Goal: Task Accomplishment & Management: Manage account settings

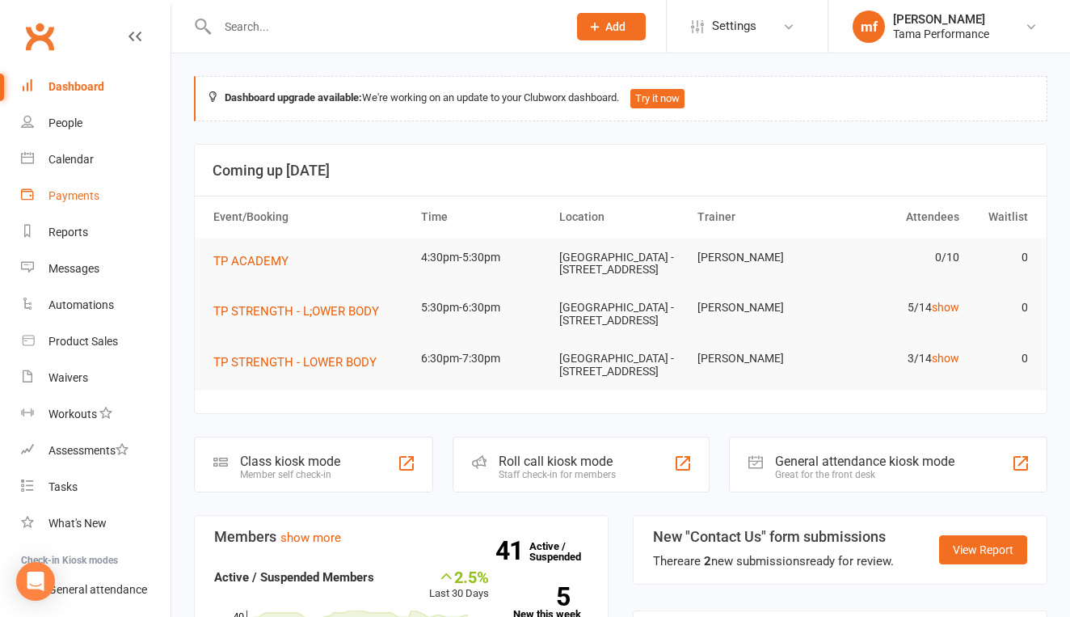
click at [90, 203] on link "Payments" at bounding box center [96, 196] width 150 height 36
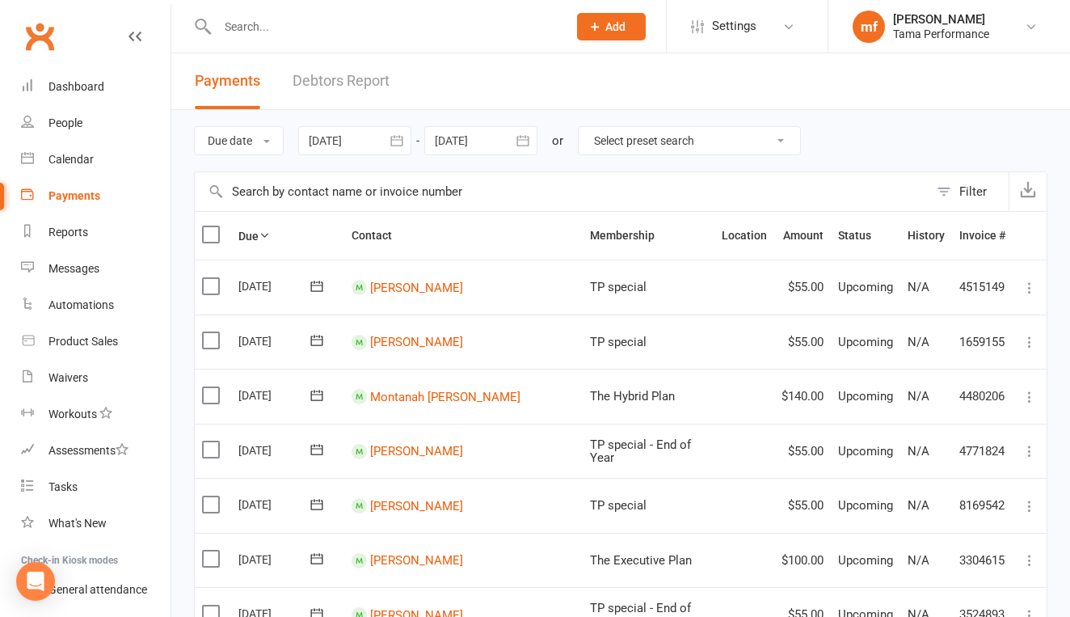
click at [329, 32] on input "text" at bounding box center [384, 26] width 343 height 23
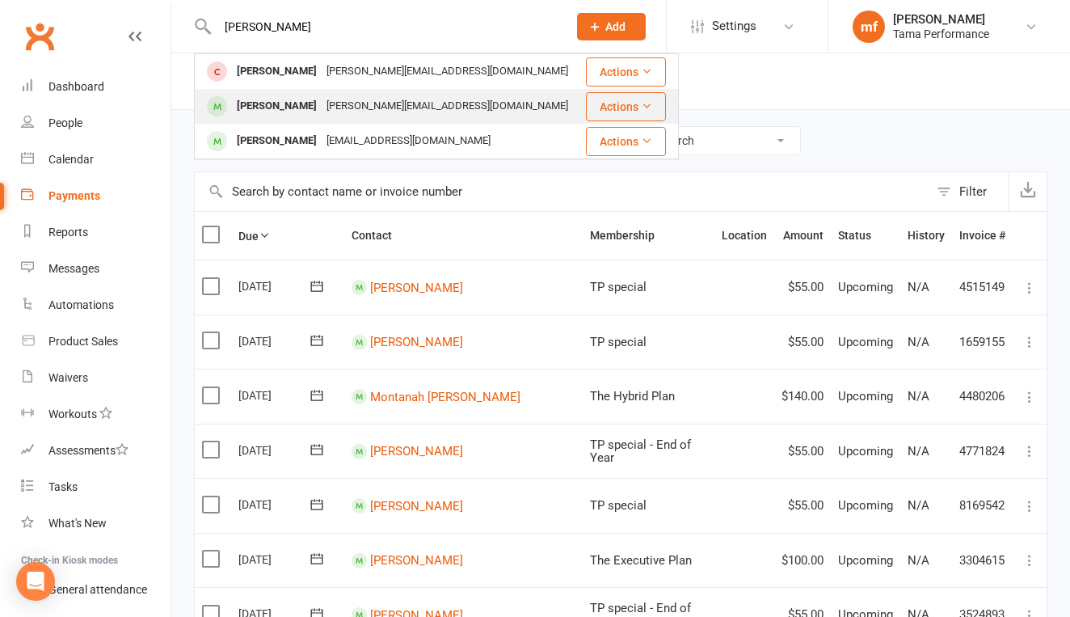
type input "[PERSON_NAME]"
click at [290, 112] on div "[PERSON_NAME]" at bounding box center [277, 106] width 90 height 23
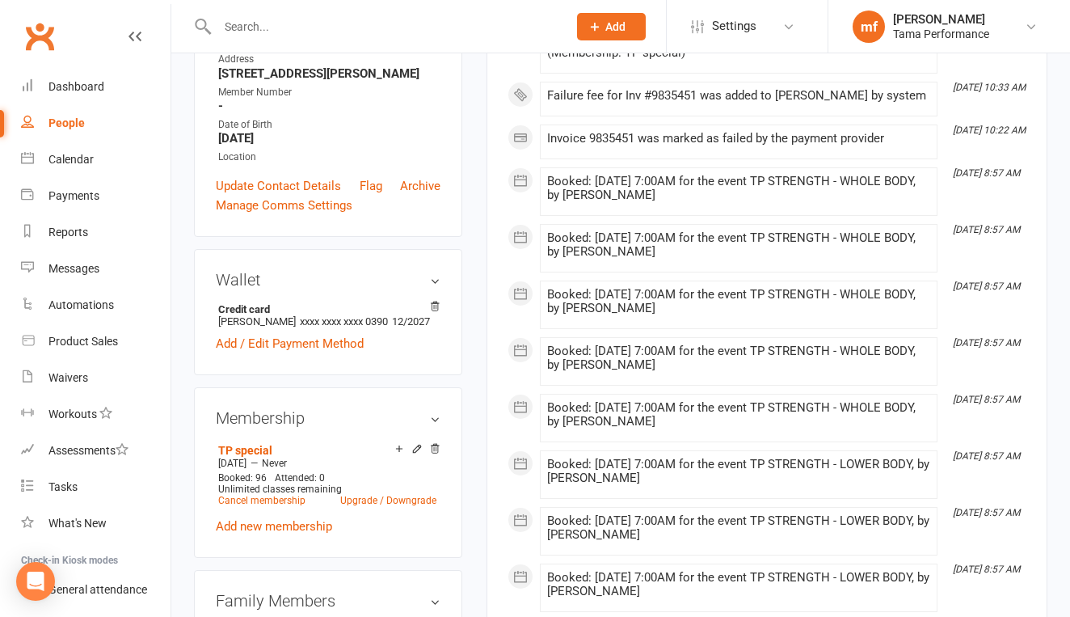
scroll to position [324, 0]
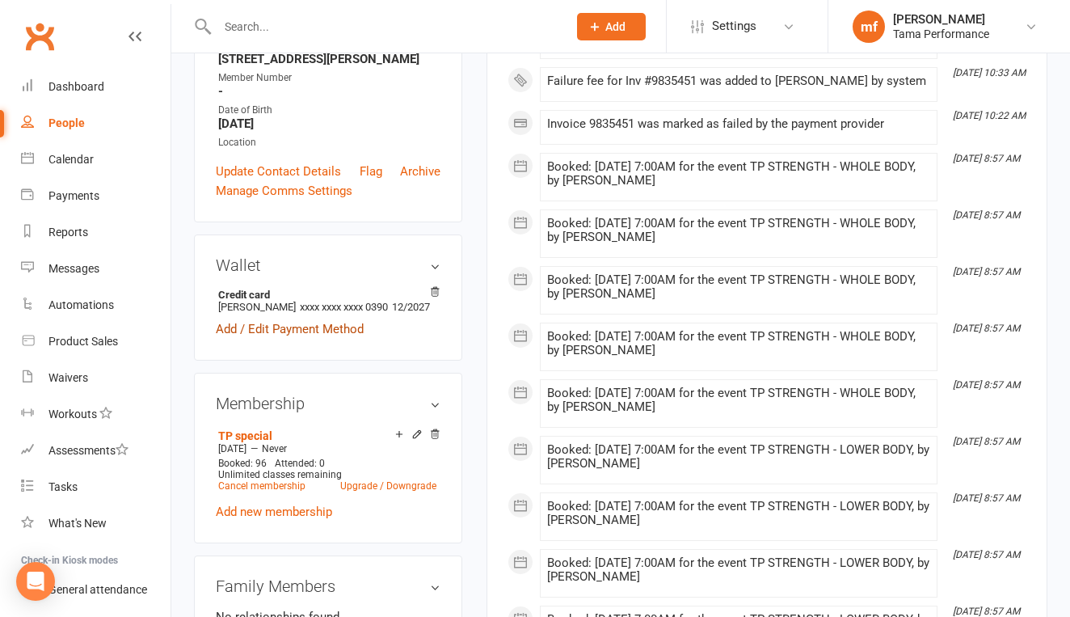
click at [345, 339] on link "Add / Edit Payment Method" at bounding box center [290, 328] width 148 height 19
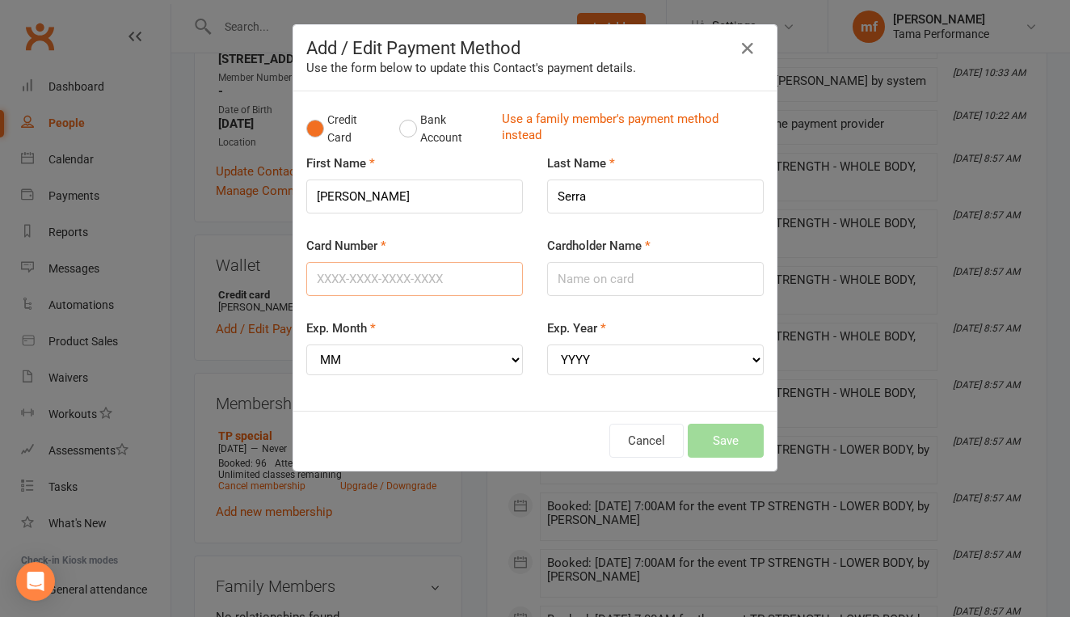
click at [440, 290] on input "Card Number" at bounding box center [414, 279] width 217 height 34
type input "[CREDIT_CARD_NUMBER]"
click at [583, 286] on input "Cardholder Name" at bounding box center [655, 279] width 217 height 34
type input "j"
type input "[PERSON_NAME]"
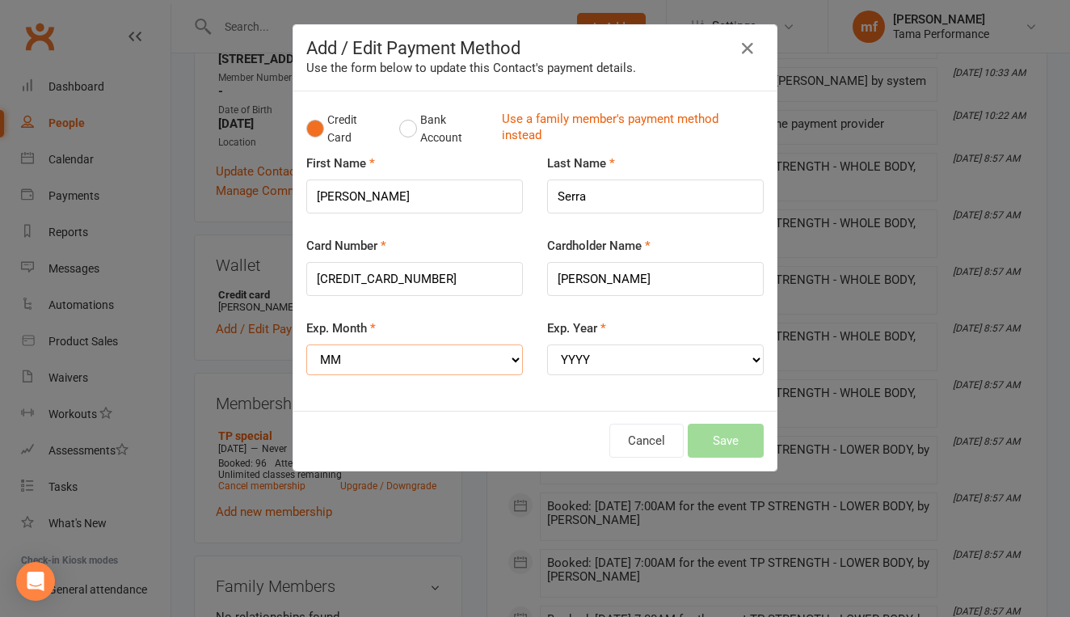
select select "06"
select select "2029"
drag, startPoint x: 844, startPoint y: 11, endPoint x: 727, endPoint y: 424, distance: 430.1
click at [727, 424] on button "Save" at bounding box center [726, 440] width 76 height 34
click at [721, 428] on div "Cancel Save" at bounding box center [534, 440] width 457 height 34
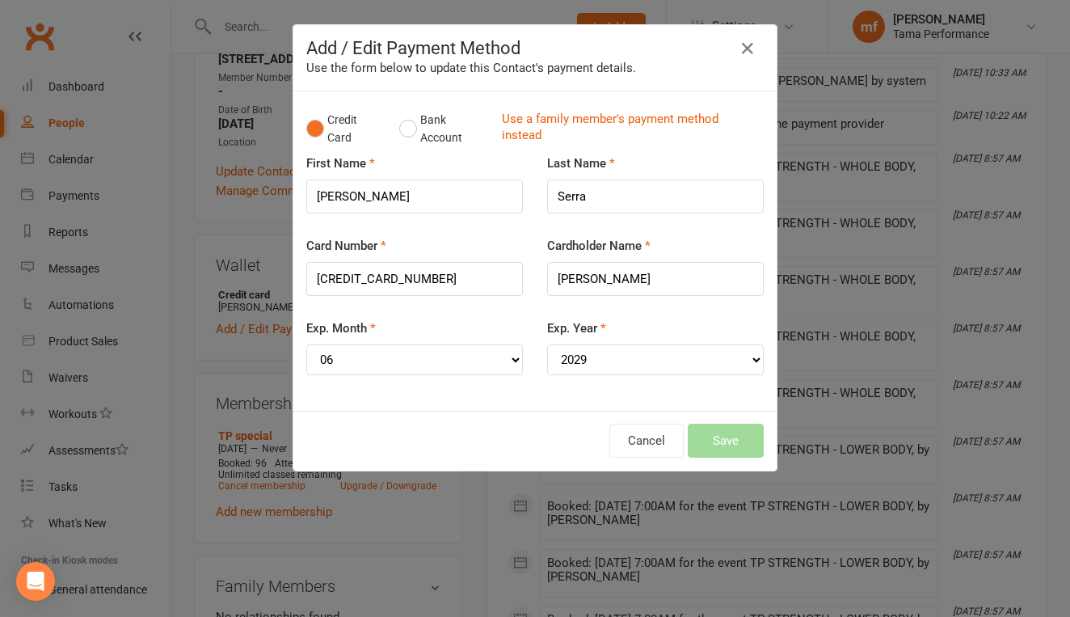
click at [692, 411] on div "Cancel Save" at bounding box center [534, 441] width 483 height 60
click at [696, 423] on div "Cancel Save" at bounding box center [534, 440] width 457 height 34
click at [474, 204] on input "[PERSON_NAME]" at bounding box center [414, 196] width 217 height 34
click at [469, 270] on input "[CREDIT_CARD_NUMBER]" at bounding box center [414, 279] width 217 height 34
click at [482, 363] on div "Exp. Month MM 01 02 03 04 05 06 07 08 09 10 11 12" at bounding box center [414, 357] width 241 height 79
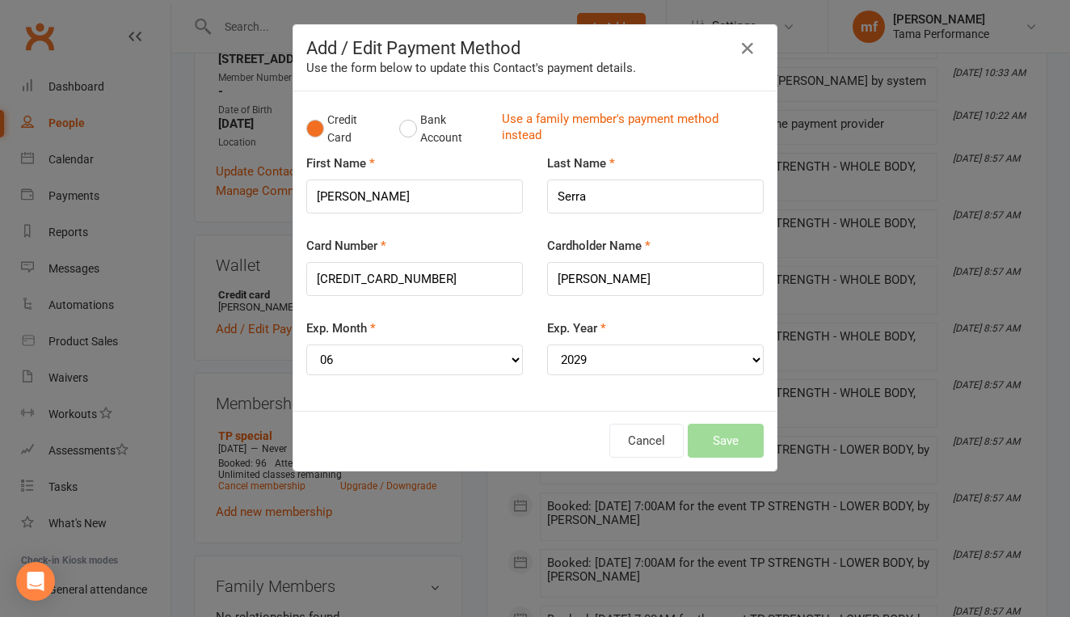
click at [537, 388] on div "Credit Card Bank Account Use a family member's payment method instead First Nam…" at bounding box center [534, 250] width 483 height 319
click at [478, 283] on input "[CREDIT_CARD_NUMBER]" at bounding box center [414, 279] width 217 height 34
click at [411, 133] on button "Bank Account" at bounding box center [444, 128] width 90 height 49
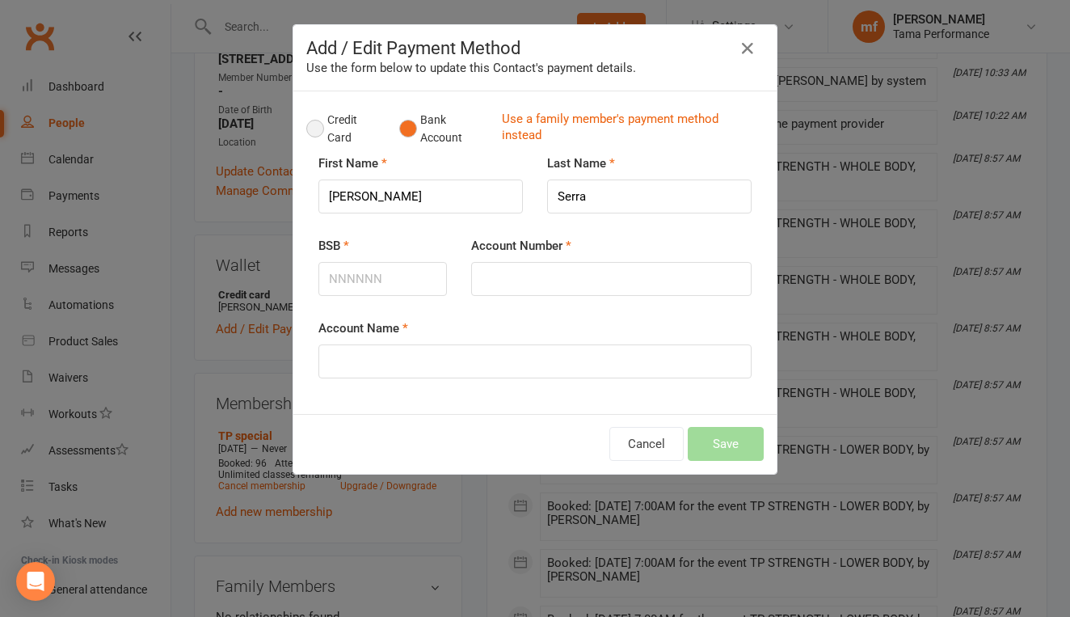
click at [318, 133] on button "Credit Card" at bounding box center [344, 128] width 76 height 49
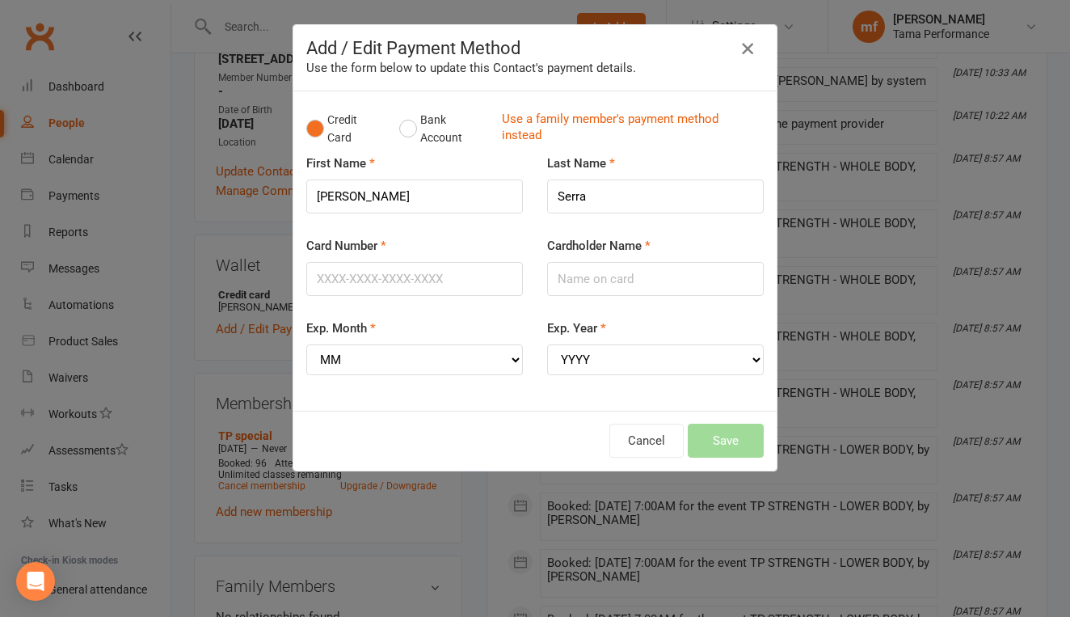
click at [748, 49] on icon "button" at bounding box center [747, 48] width 19 height 19
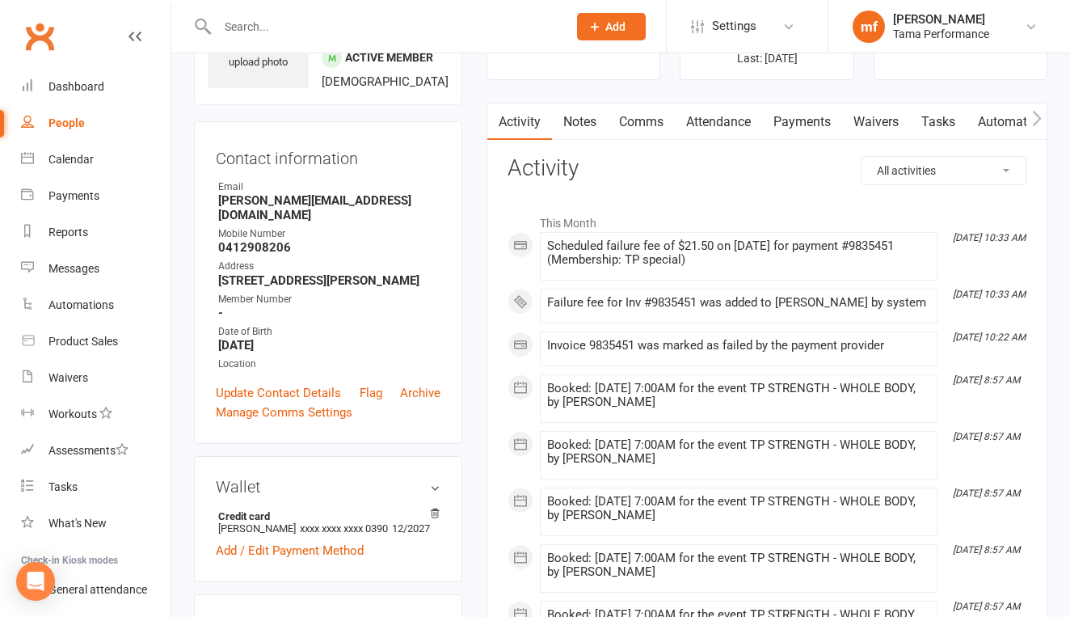
scroll to position [101, 0]
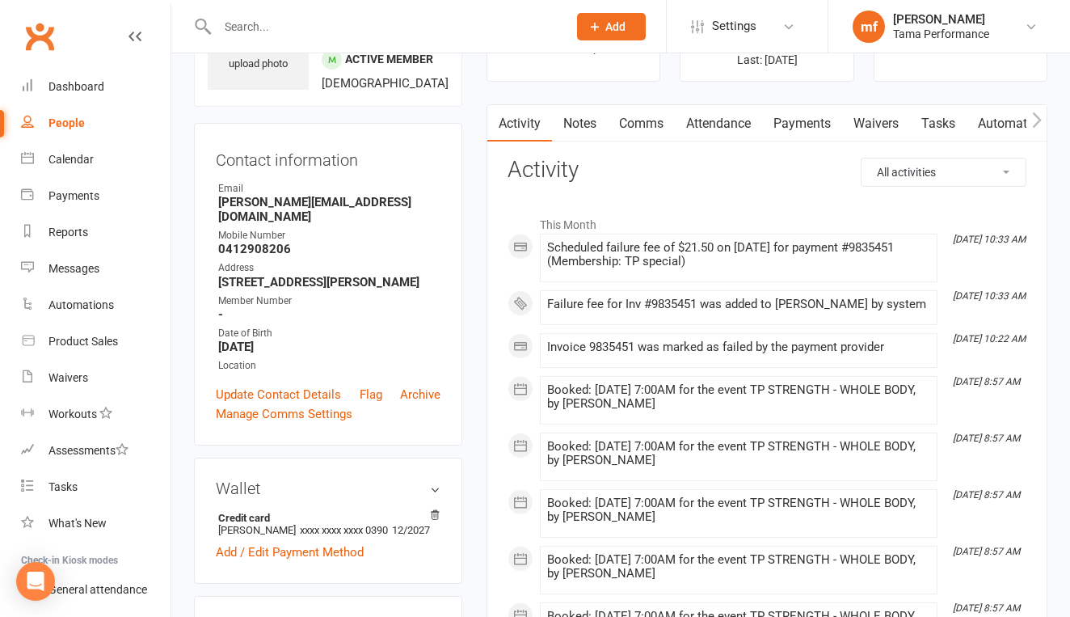
click at [802, 124] on link "Payments" at bounding box center [802, 123] width 80 height 37
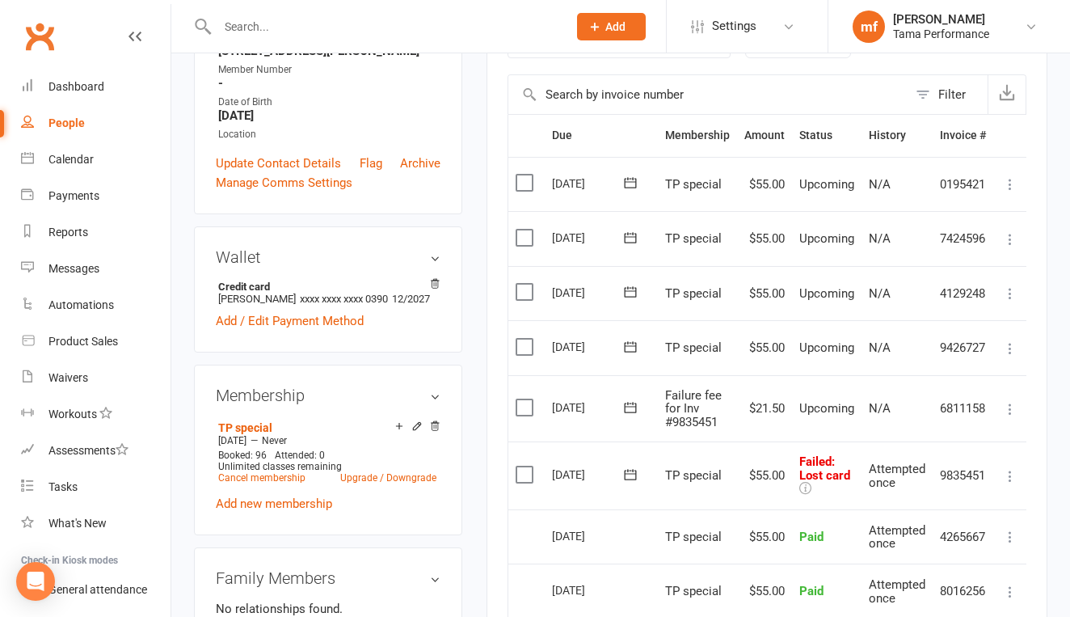
scroll to position [462, 0]
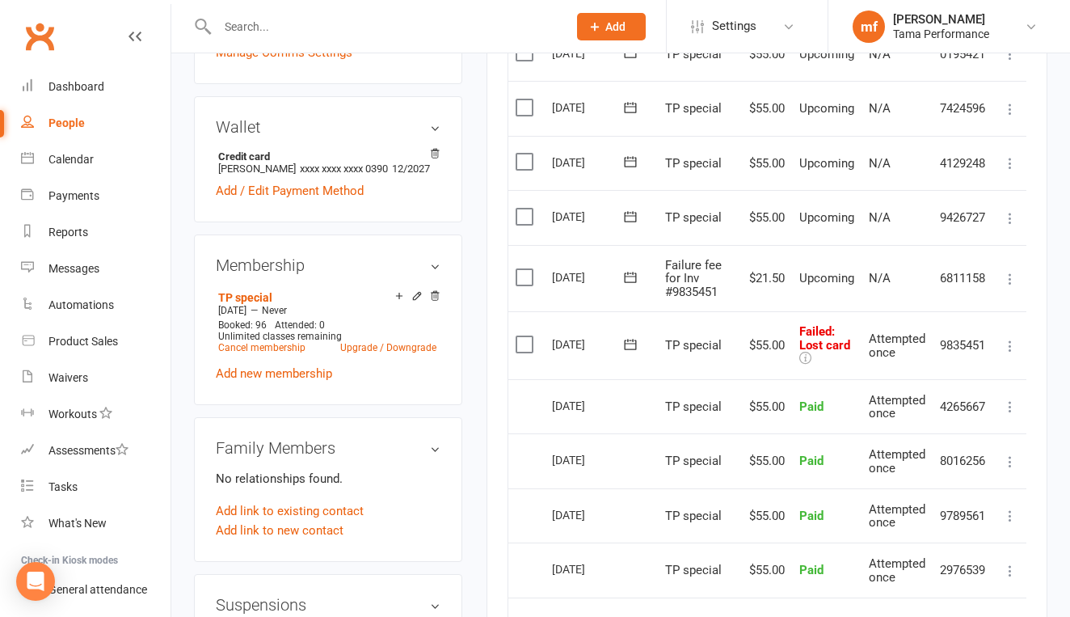
click at [1009, 338] on icon at bounding box center [1010, 346] width 16 height 16
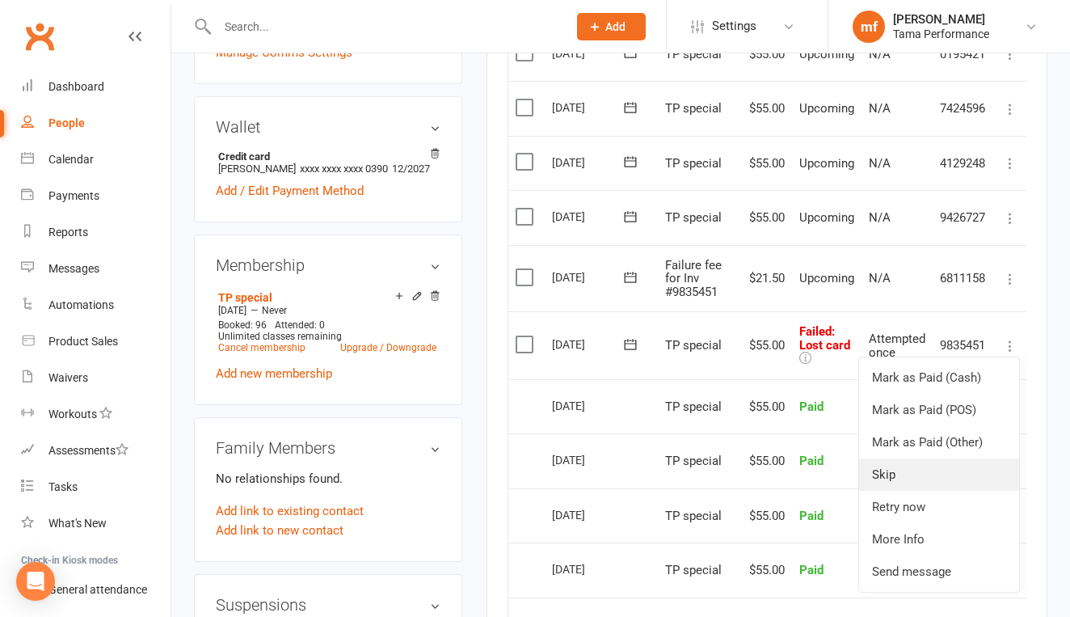
click at [913, 458] on link "Skip" at bounding box center [939, 474] width 160 height 32
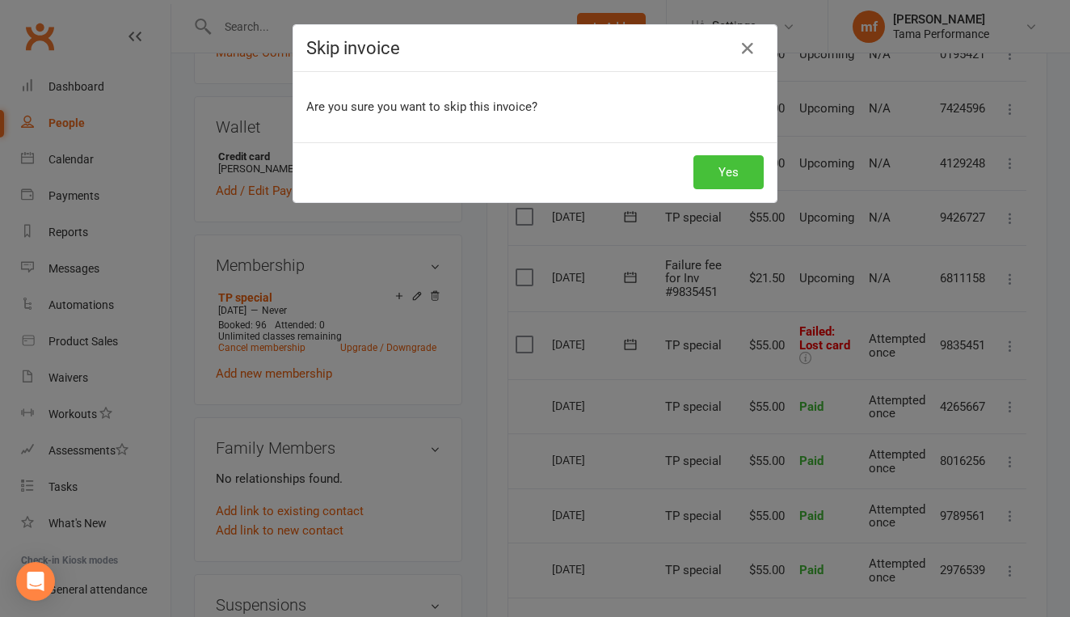
click at [738, 163] on button "Yes" at bounding box center [728, 172] width 70 height 34
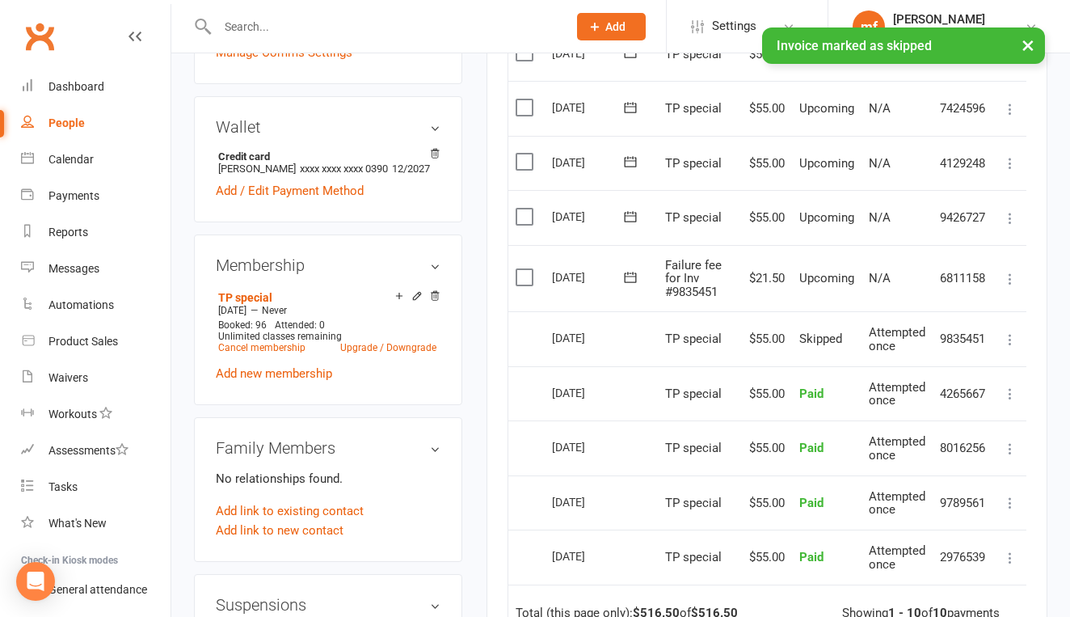
click at [1005, 271] on icon at bounding box center [1010, 279] width 16 height 16
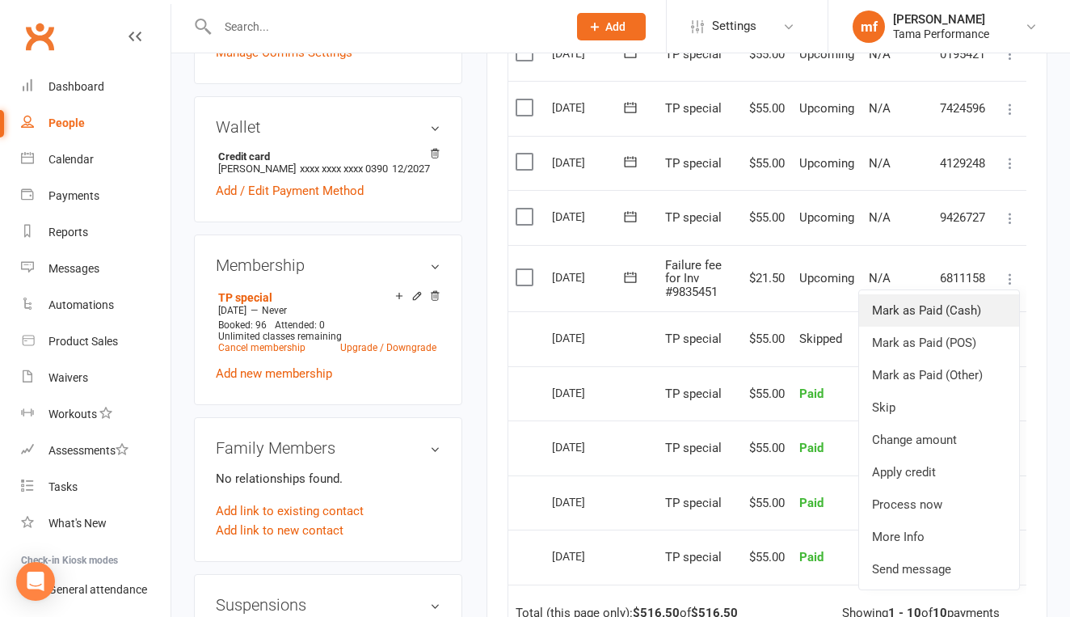
click at [975, 296] on link "Mark as Paid (Cash)" at bounding box center [939, 310] width 160 height 32
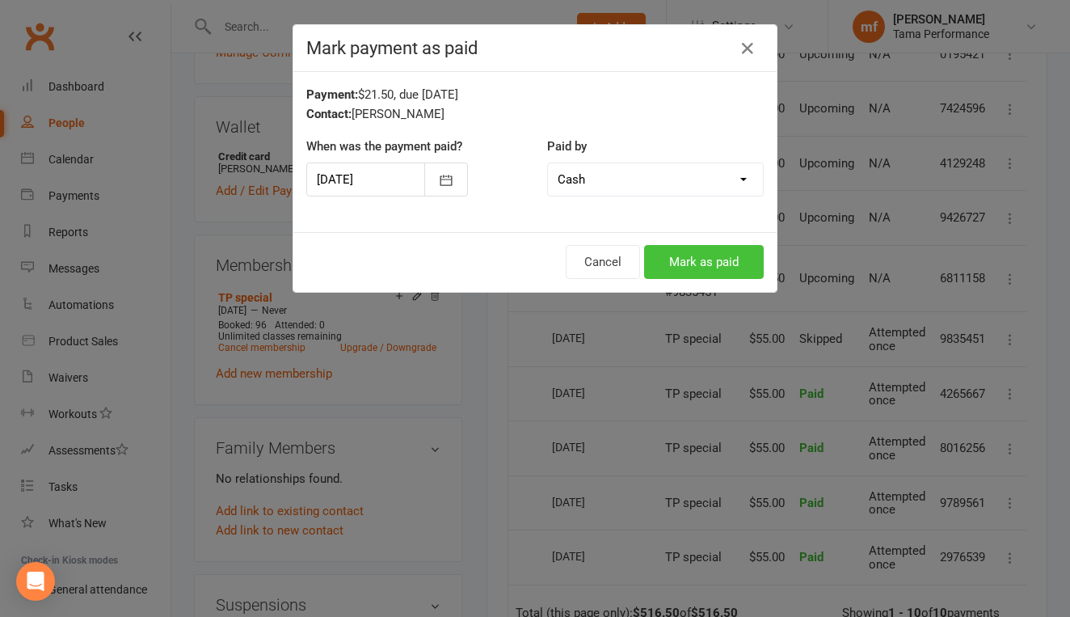
click at [750, 266] on button "Mark as paid" at bounding box center [704, 262] width 120 height 34
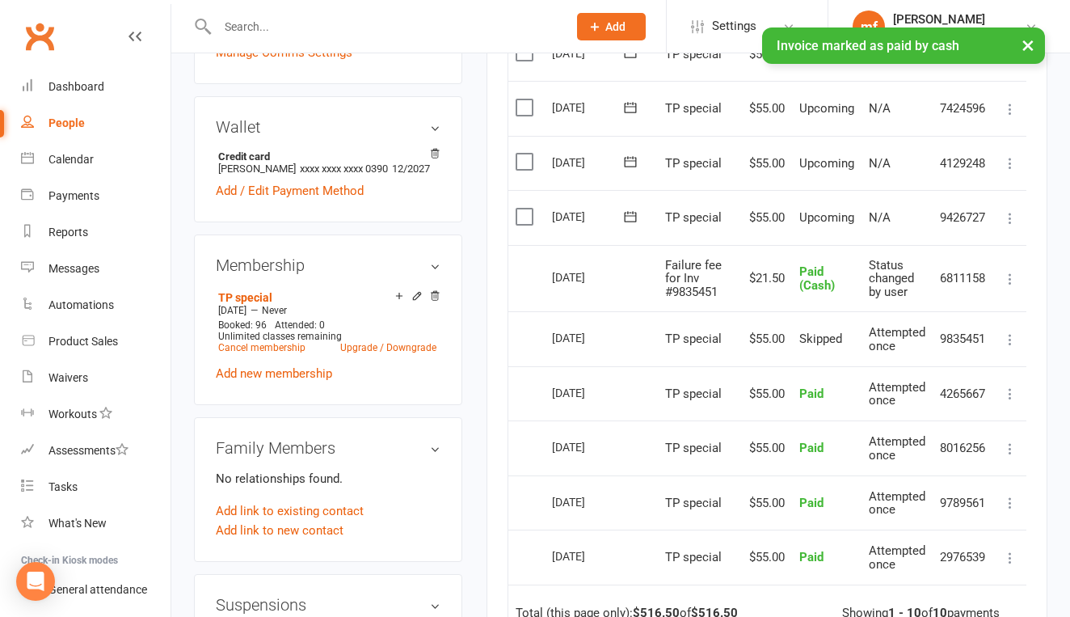
click at [626, 190] on td "[DATE]" at bounding box center [601, 217] width 113 height 55
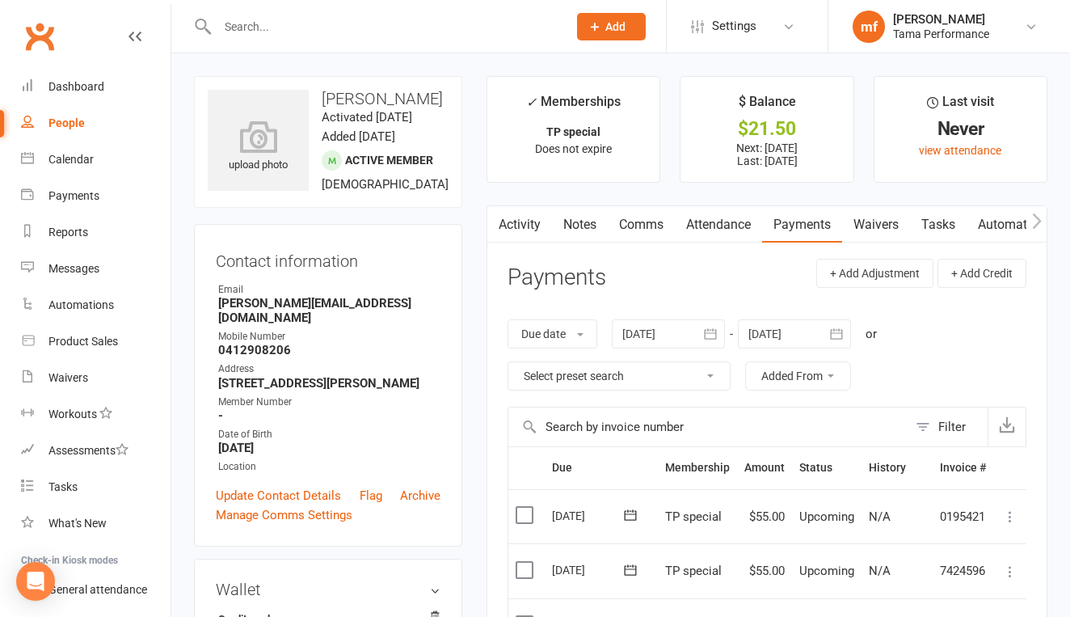
scroll to position [0, 0]
click at [82, 158] on div "Calendar" at bounding box center [70, 159] width 45 height 13
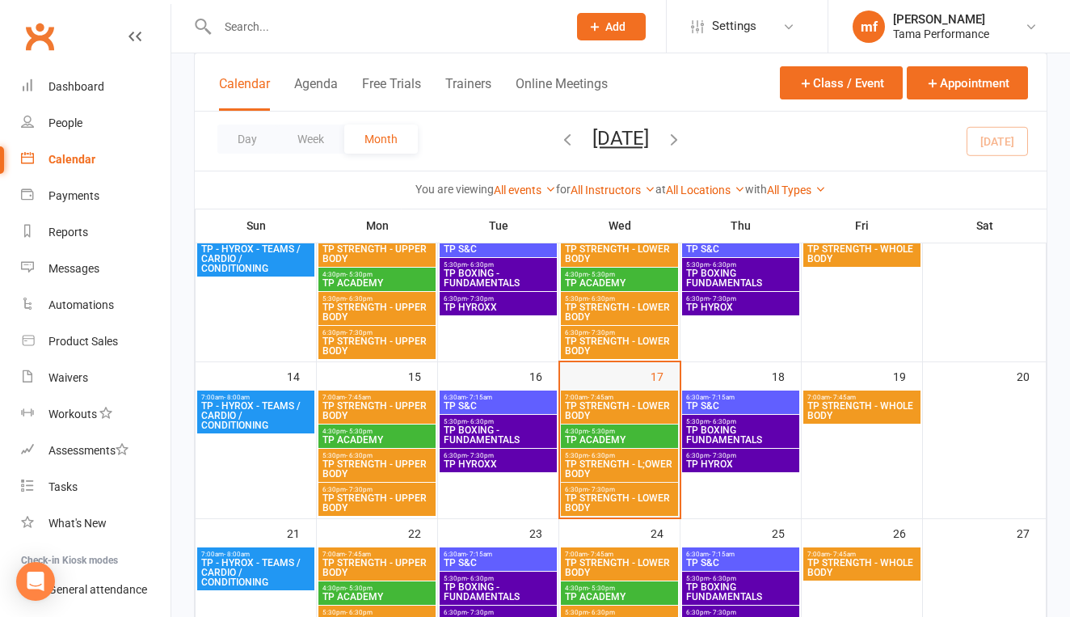
scroll to position [295, 0]
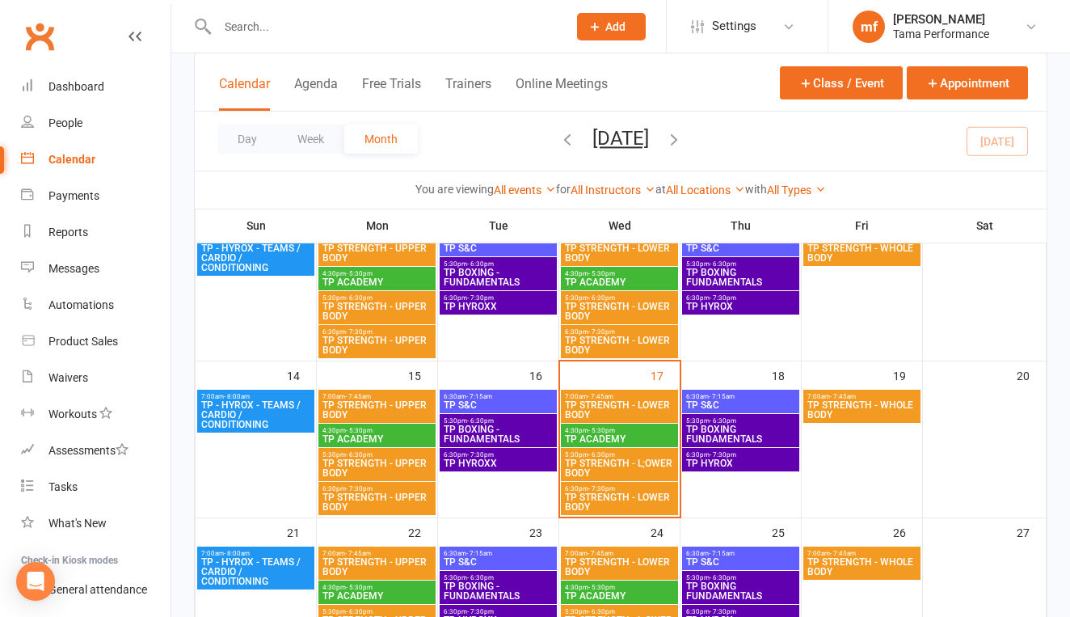
click at [591, 459] on span "TP STRENGTH - L;OWER BODY" at bounding box center [619, 467] width 111 height 19
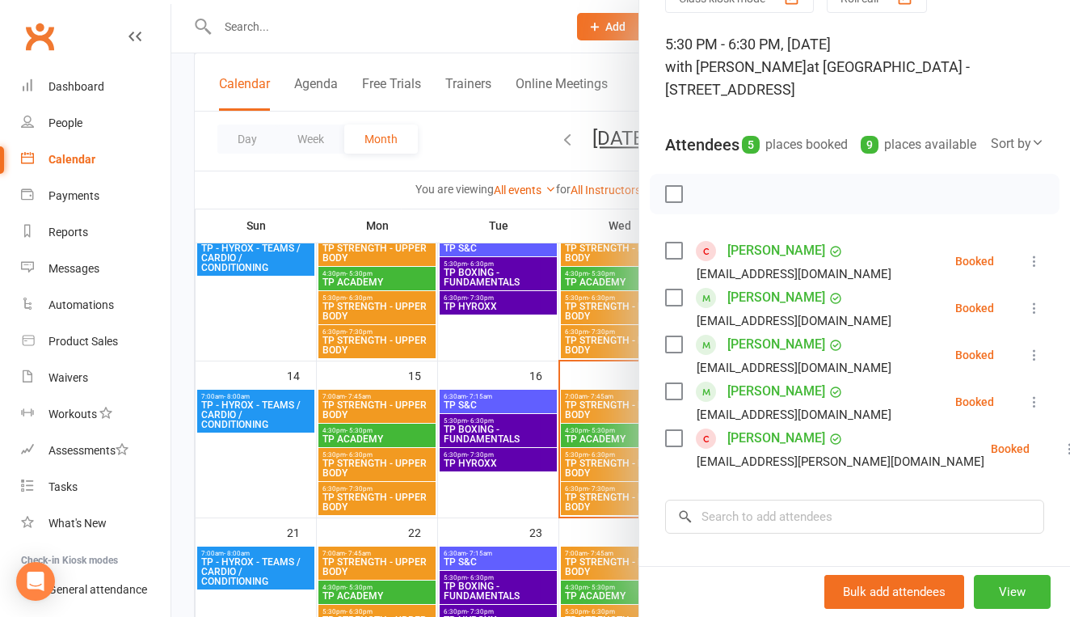
scroll to position [92, 0]
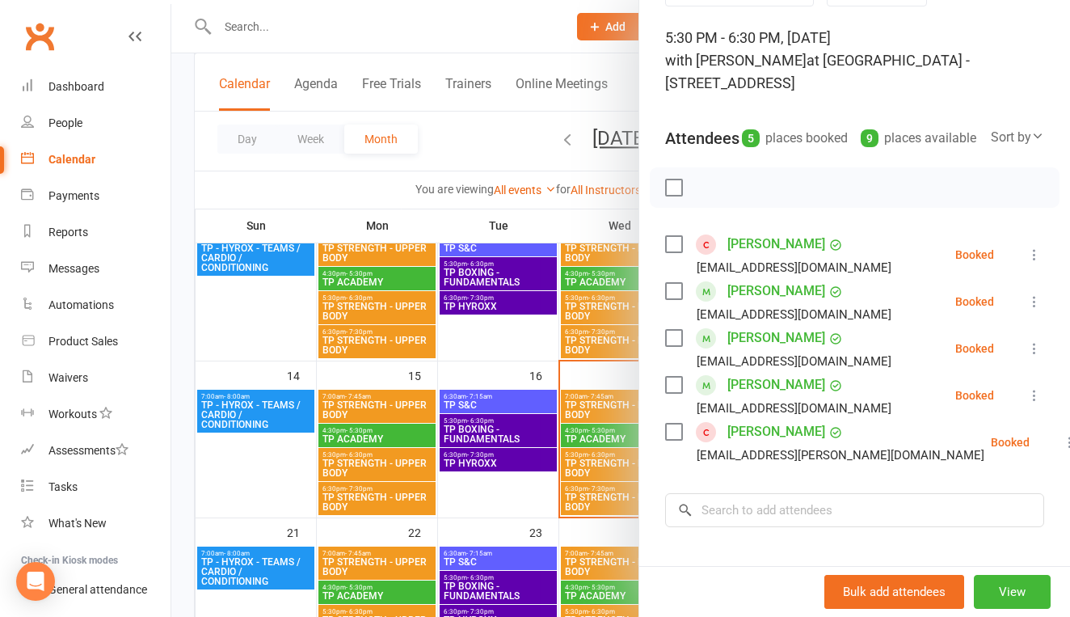
click at [490, 287] on div at bounding box center [620, 308] width 899 height 617
